Goal: Information Seeking & Learning: Learn about a topic

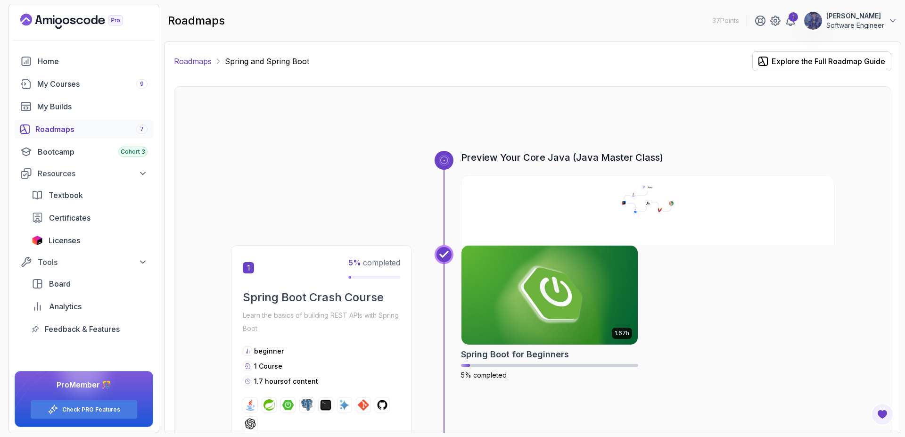
click at [194, 56] on link "Roadmaps" at bounding box center [193, 61] width 38 height 11
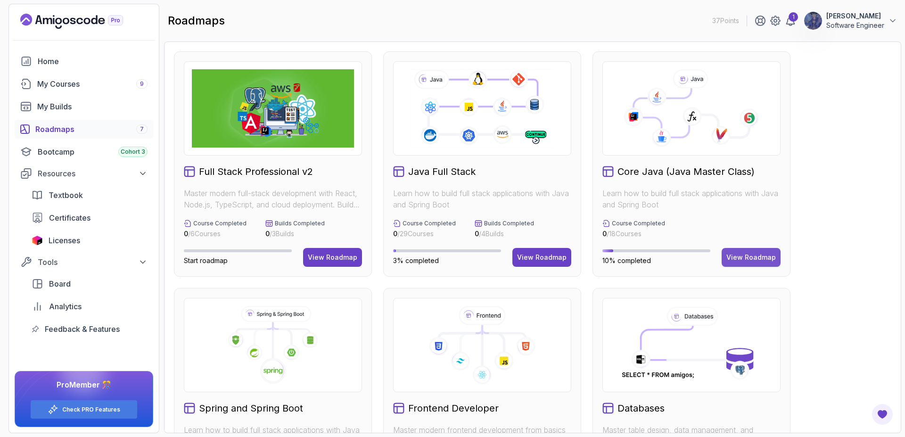
click at [748, 255] on div "View Roadmap" at bounding box center [750, 257] width 49 height 9
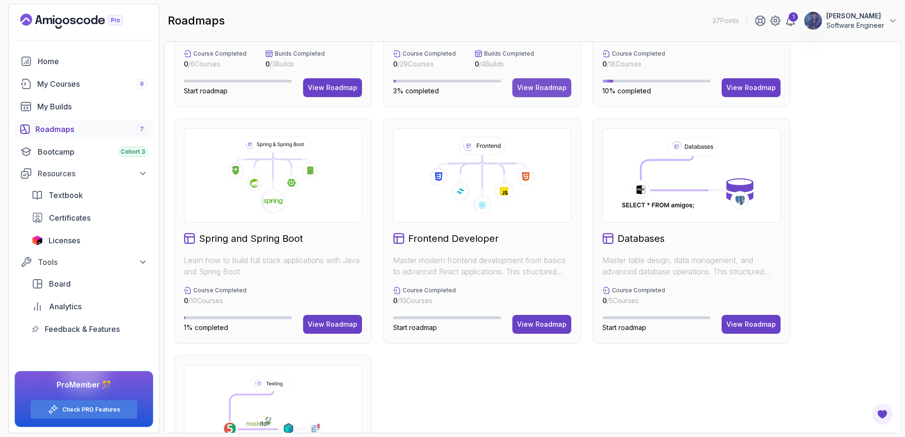
scroll to position [327, 0]
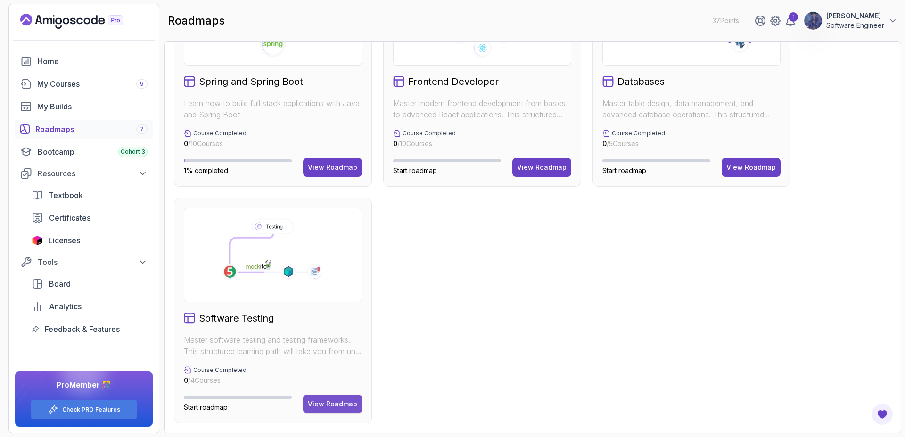
click at [340, 397] on button "View Roadmap" at bounding box center [332, 404] width 59 height 19
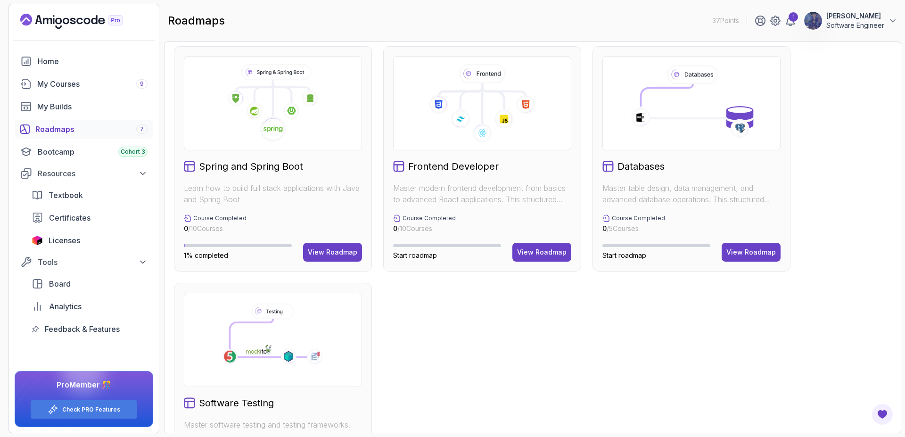
scroll to position [157, 0]
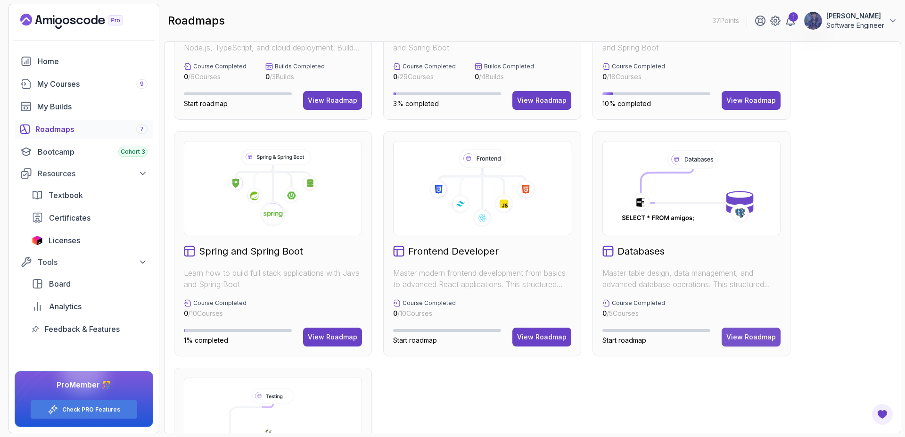
click at [742, 340] on div "View Roadmap" at bounding box center [750, 336] width 49 height 9
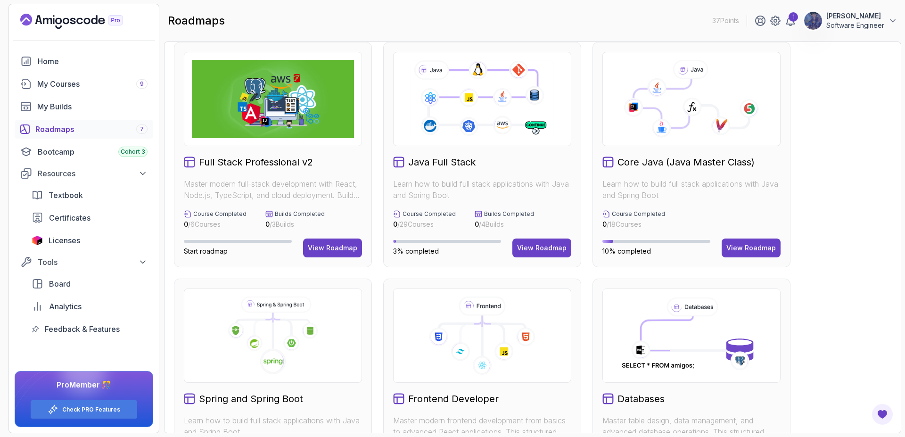
scroll to position [0, 0]
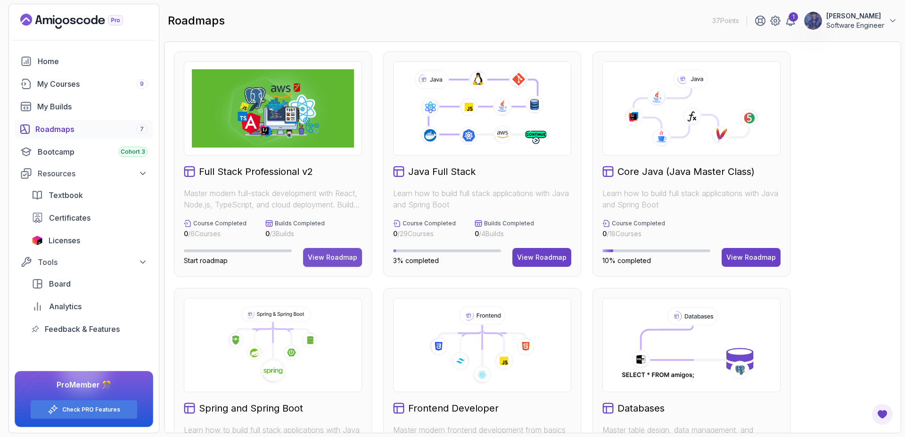
click at [340, 256] on div "View Roadmap" at bounding box center [332, 257] width 49 height 9
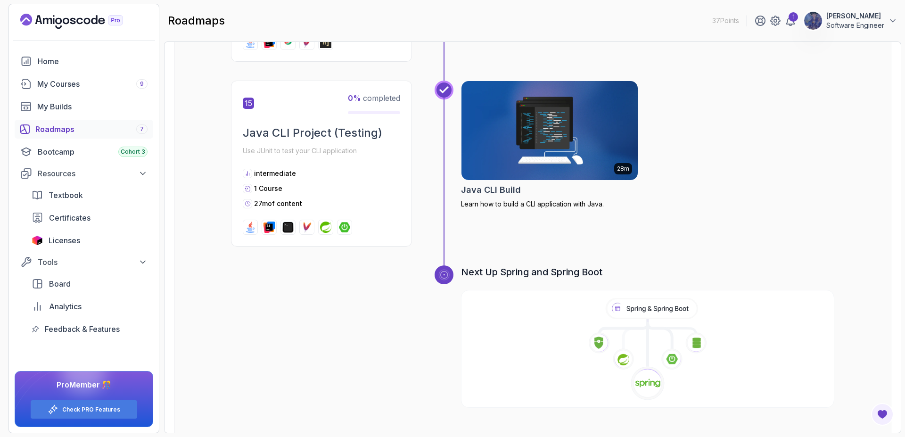
scroll to position [2728, 0]
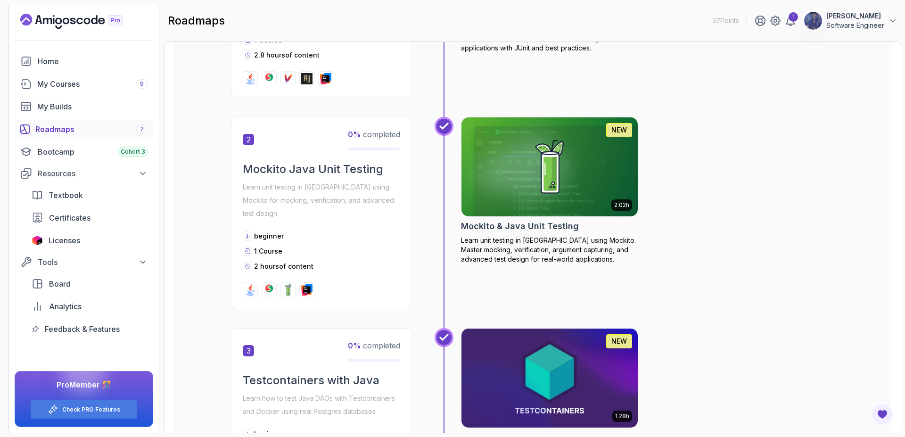
scroll to position [594, 0]
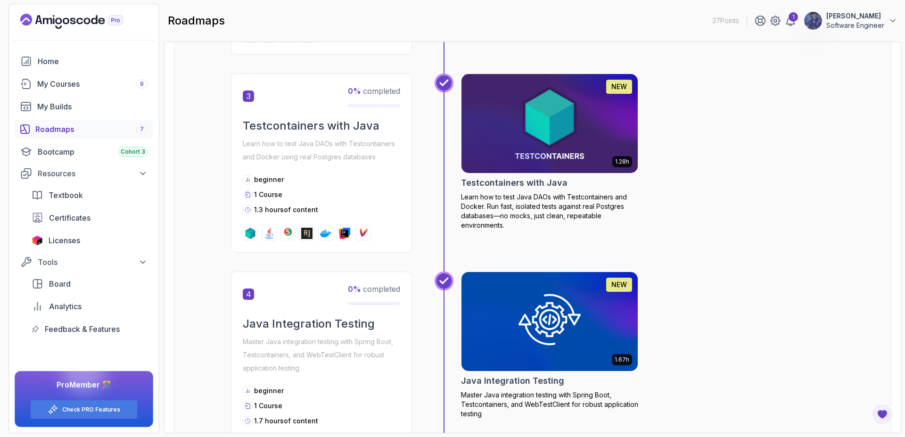
click at [278, 118] on h2 "Testcontainers with Java" at bounding box center [321, 125] width 157 height 15
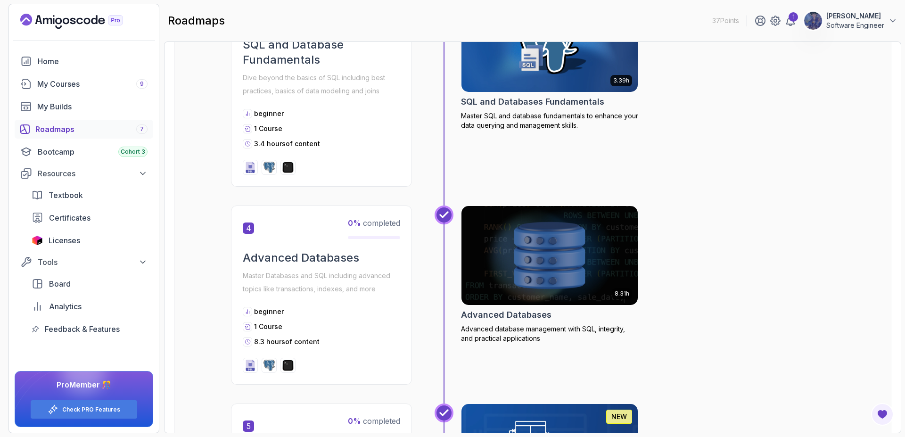
scroll to position [1041, 0]
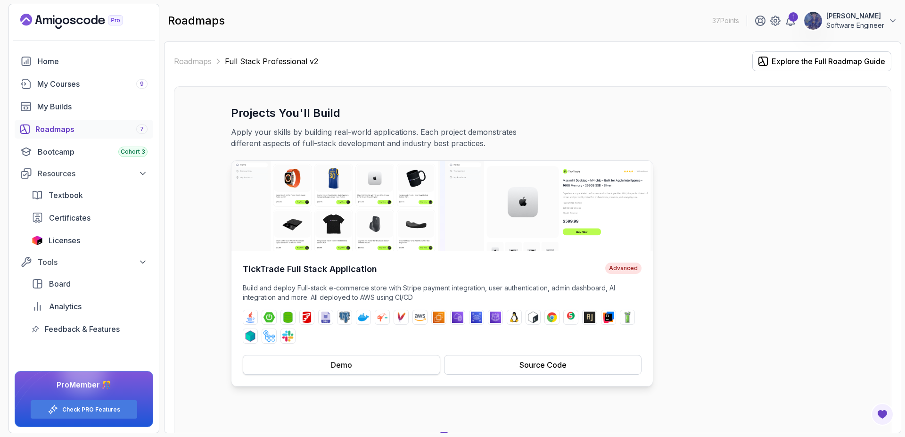
click at [311, 361] on button "Demo" at bounding box center [342, 365] width 198 height 20
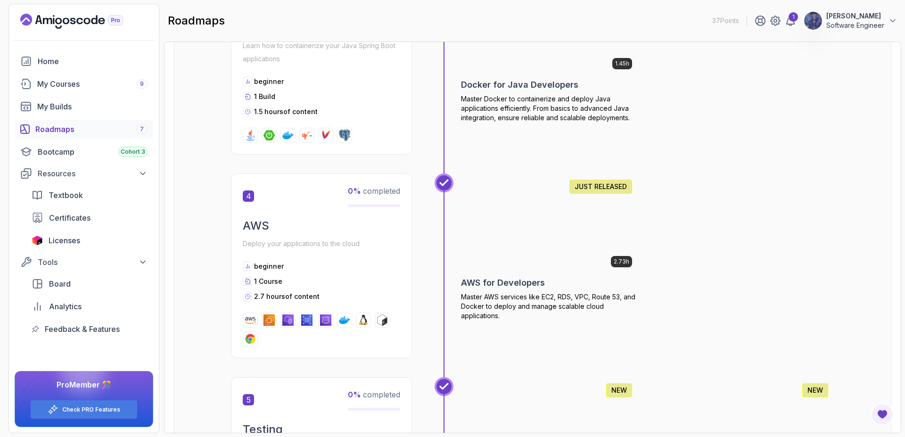
scroll to position [1273, 0]
